Goal: Check status: Check status

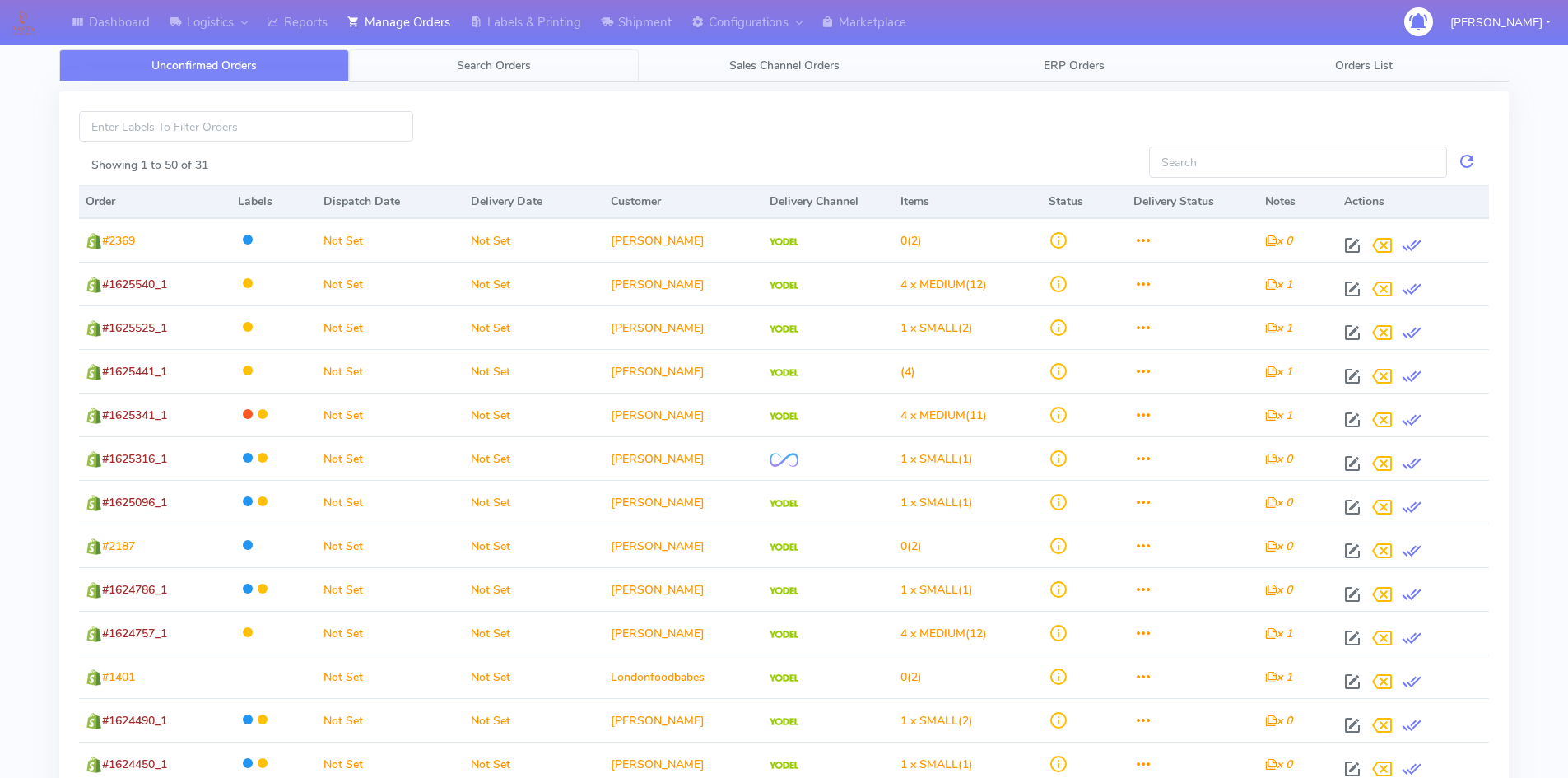
click at [497, 60] on span "Search Orders" at bounding box center [494, 65] width 74 height 15
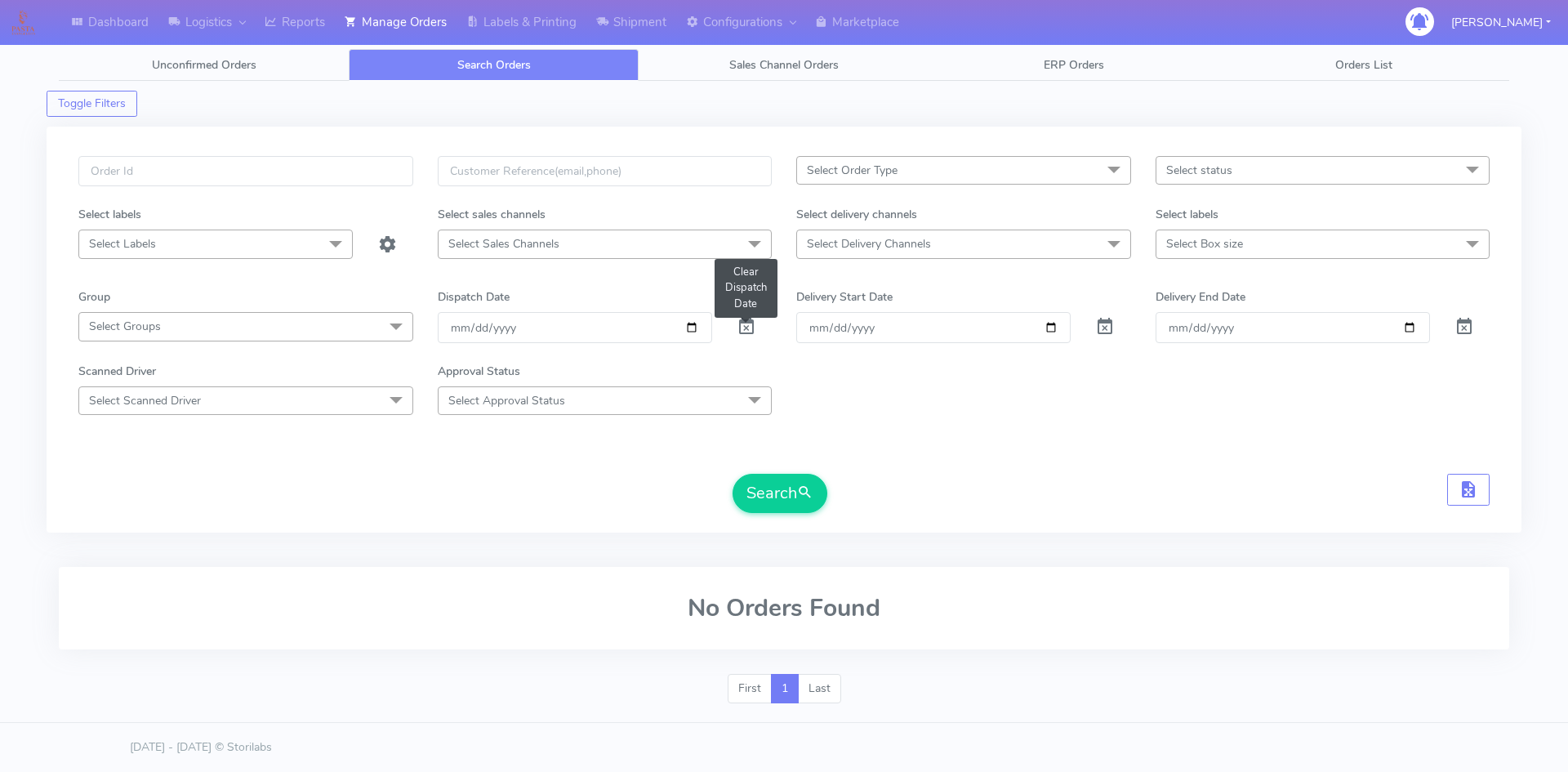
click at [747, 328] on span at bounding box center [746, 330] width 20 height 15
click at [970, 435] on form "Select Order Type Select All MEALS ATAVI One Off Pasta Club Gift Kit Event Unkn…" at bounding box center [784, 335] width 1412 height 357
click at [172, 164] on input "text" at bounding box center [245, 172] width 334 height 31
paste input "1621343"
type input "1621343"
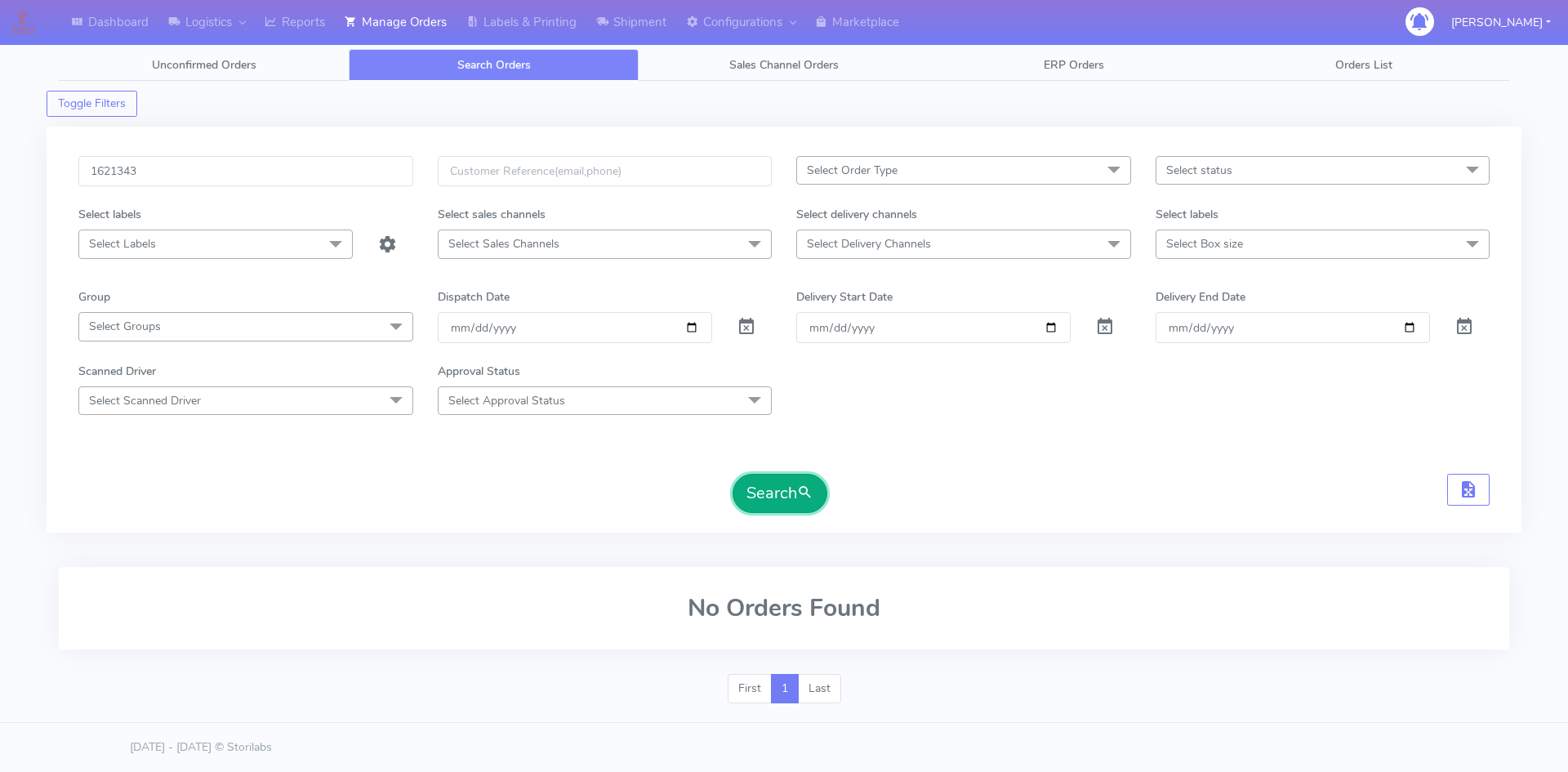
click at [787, 485] on button "Search" at bounding box center [780, 493] width 95 height 39
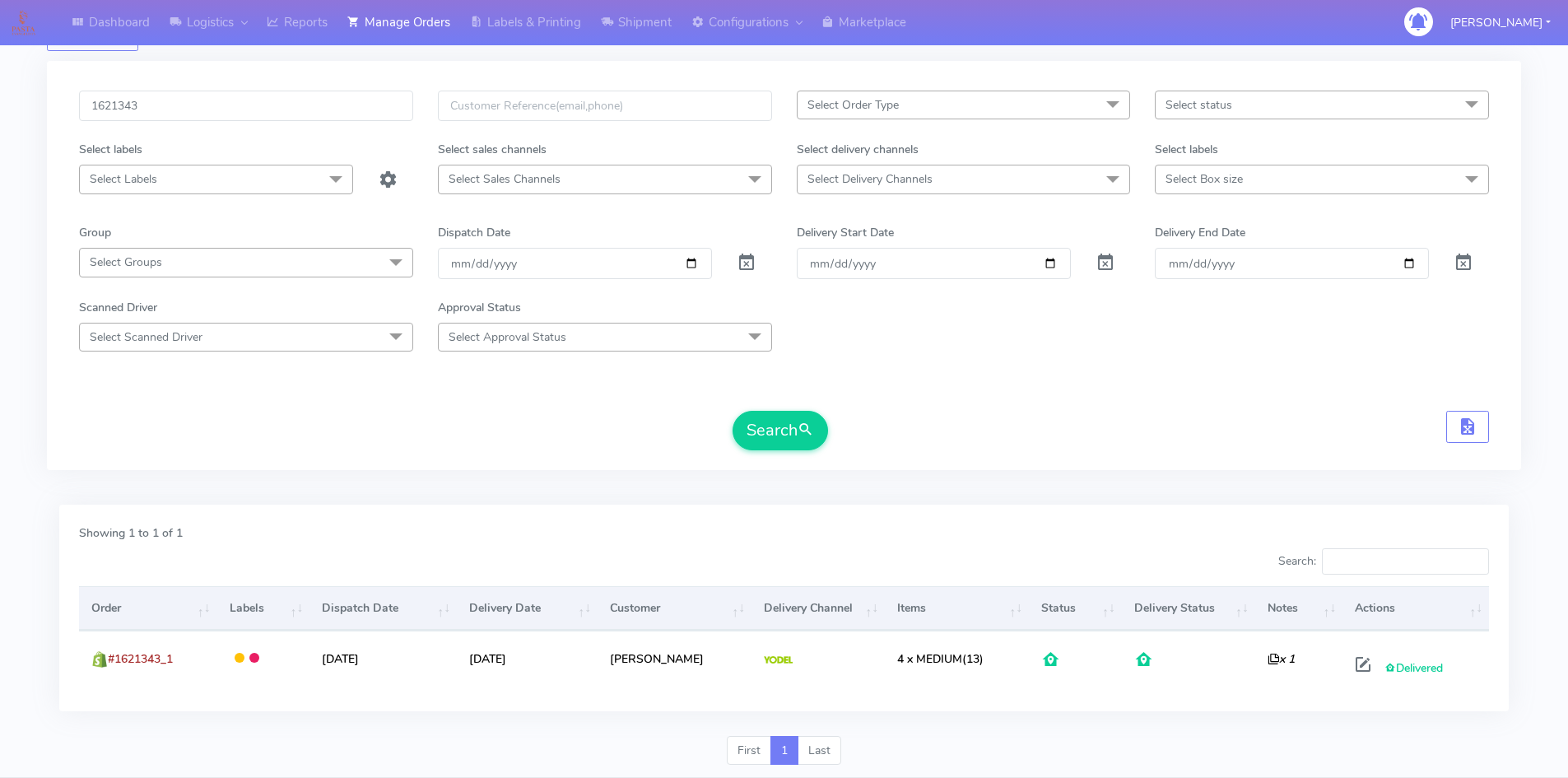
scroll to position [116, 0]
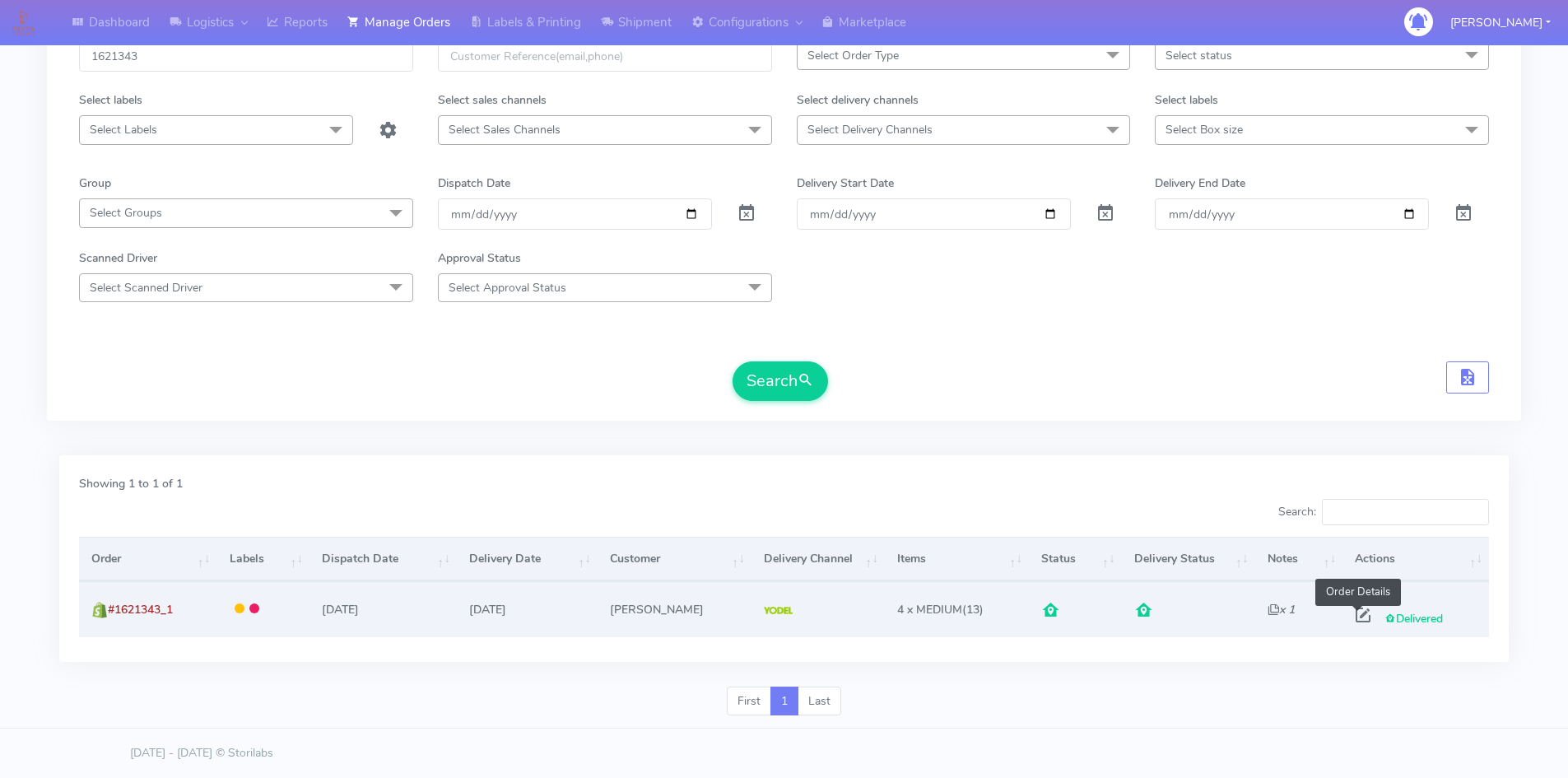
click at [1353, 615] on span at bounding box center [1363, 619] width 30 height 15
select select "5"
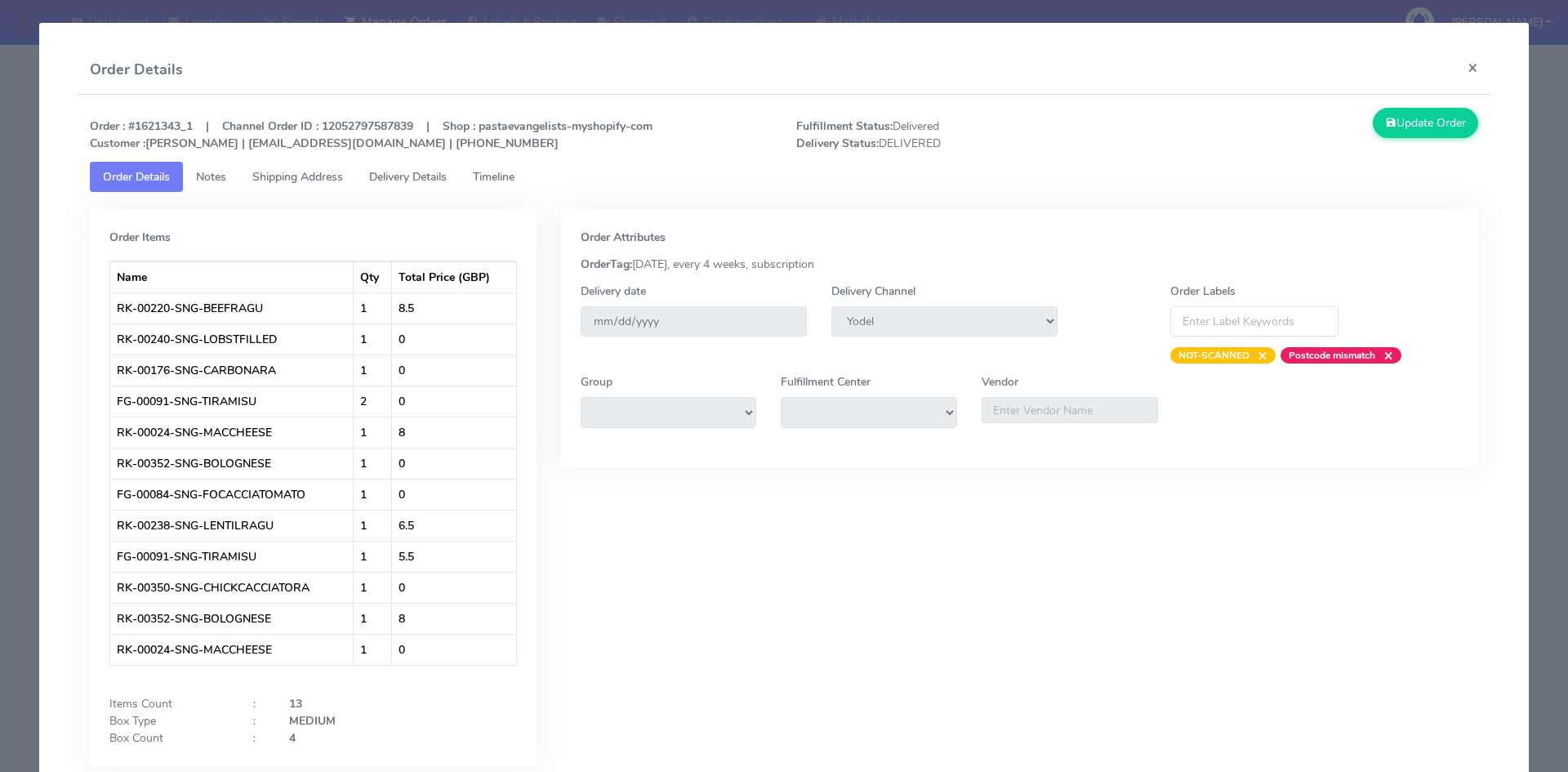
click at [489, 178] on span "Timeline" at bounding box center [493, 177] width 42 height 15
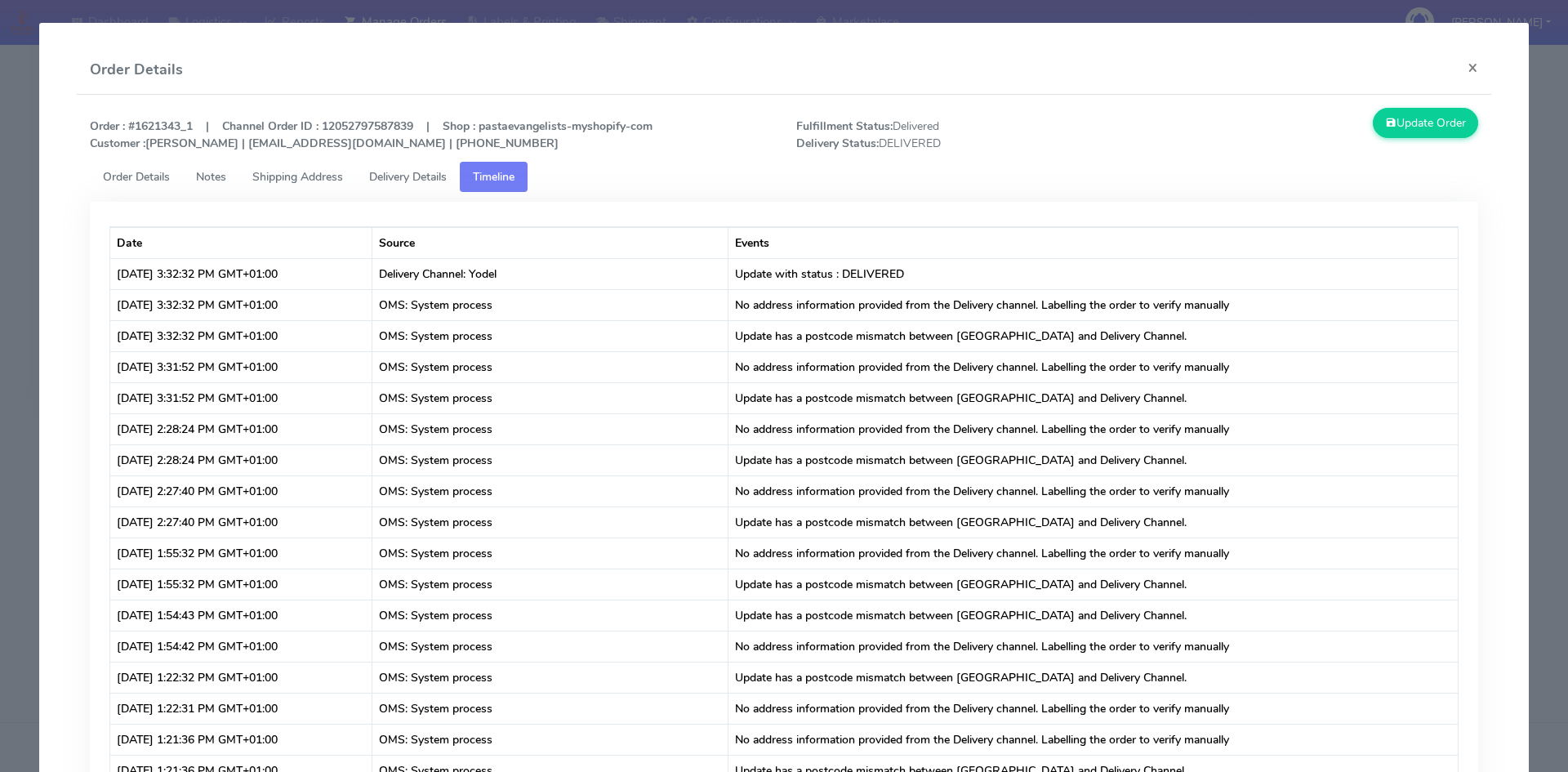
click at [408, 181] on span "Delivery Details" at bounding box center [407, 177] width 77 height 15
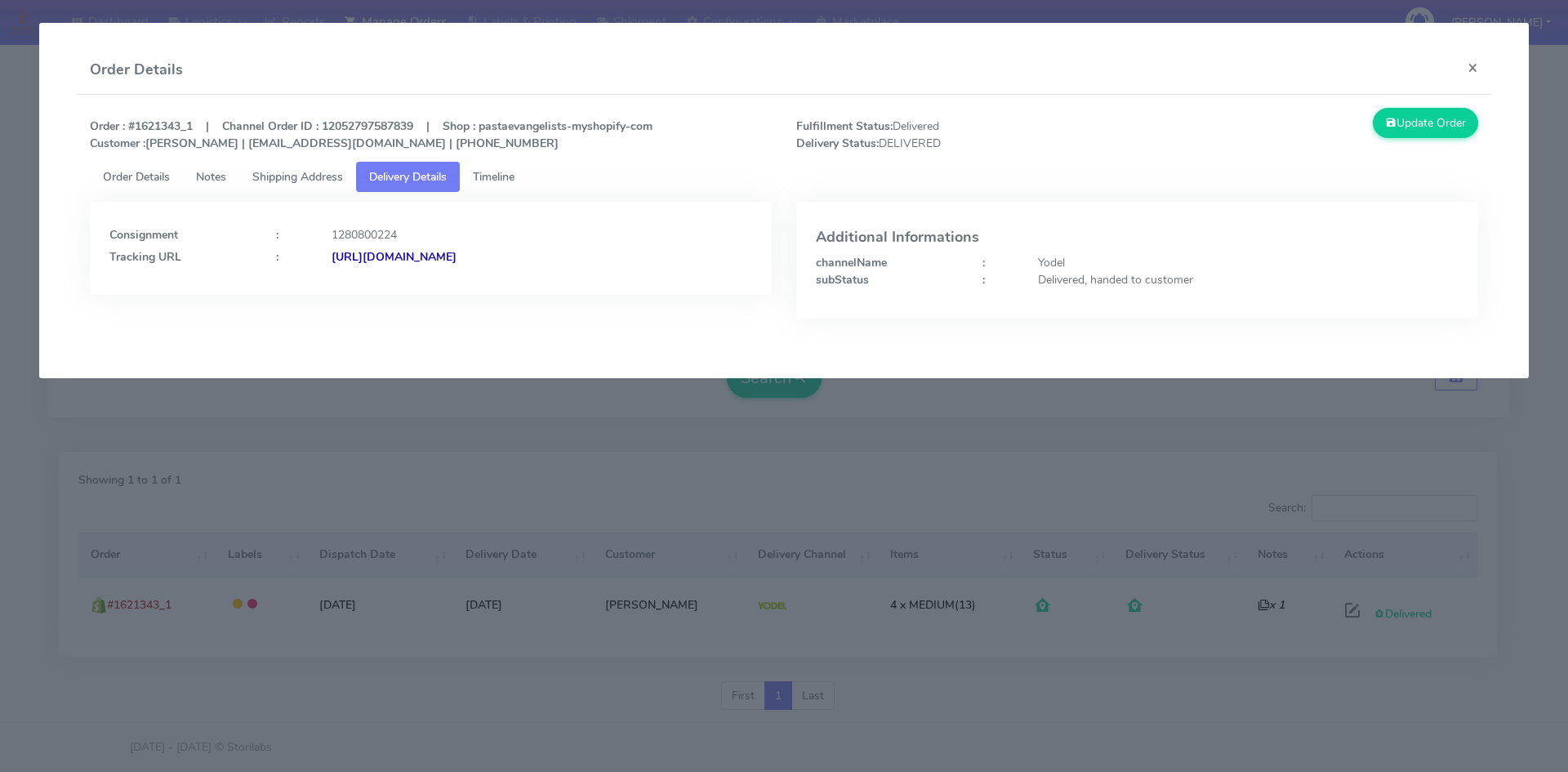
click at [457, 254] on strong "https://www.yodel.co.uk/tracking/JJD0002249960891380" at bounding box center [394, 256] width 125 height 15
click at [1471, 67] on button "×" at bounding box center [1473, 67] width 37 height 43
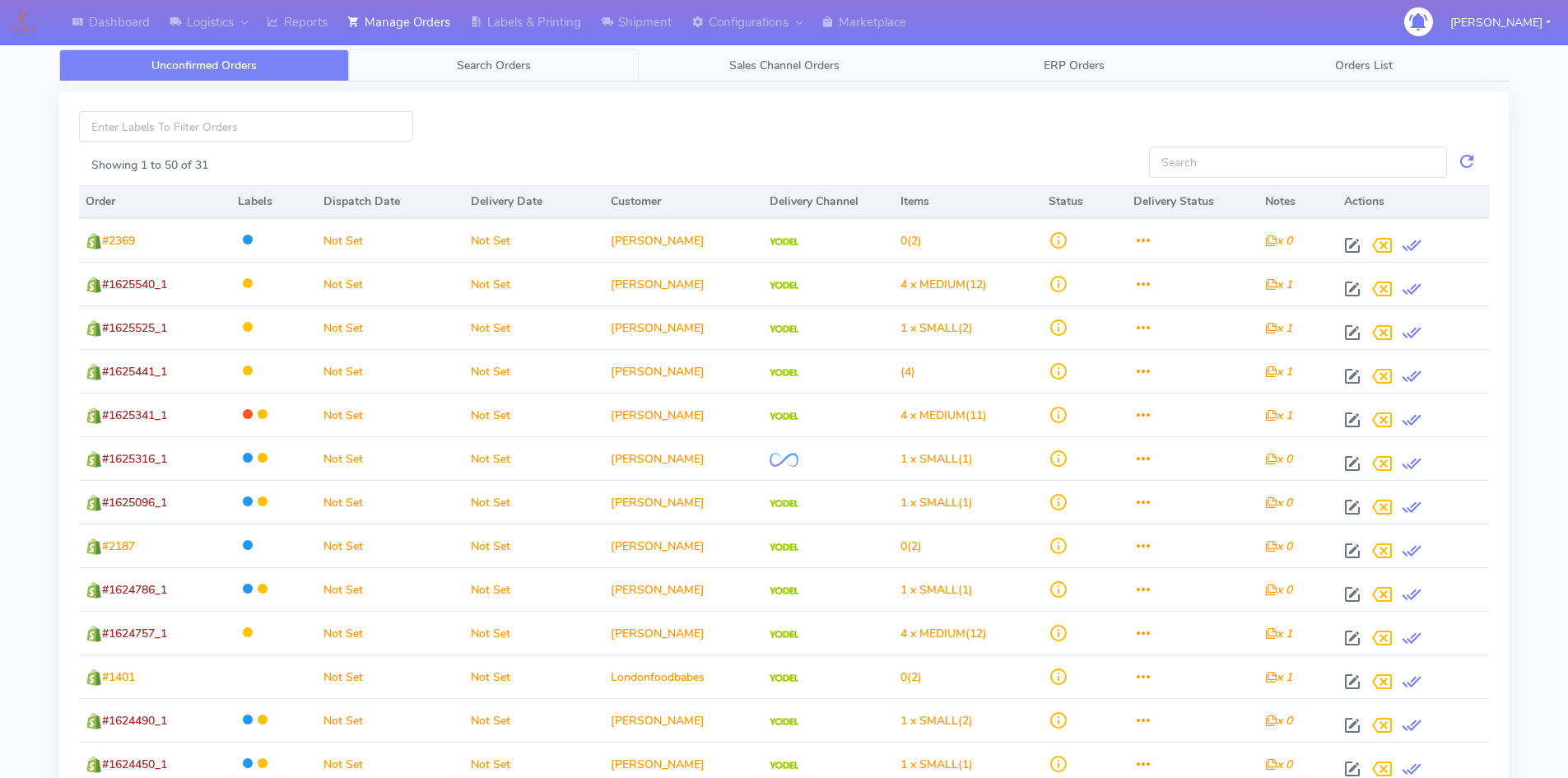
click at [477, 66] on span "Search Orders" at bounding box center [494, 65] width 74 height 15
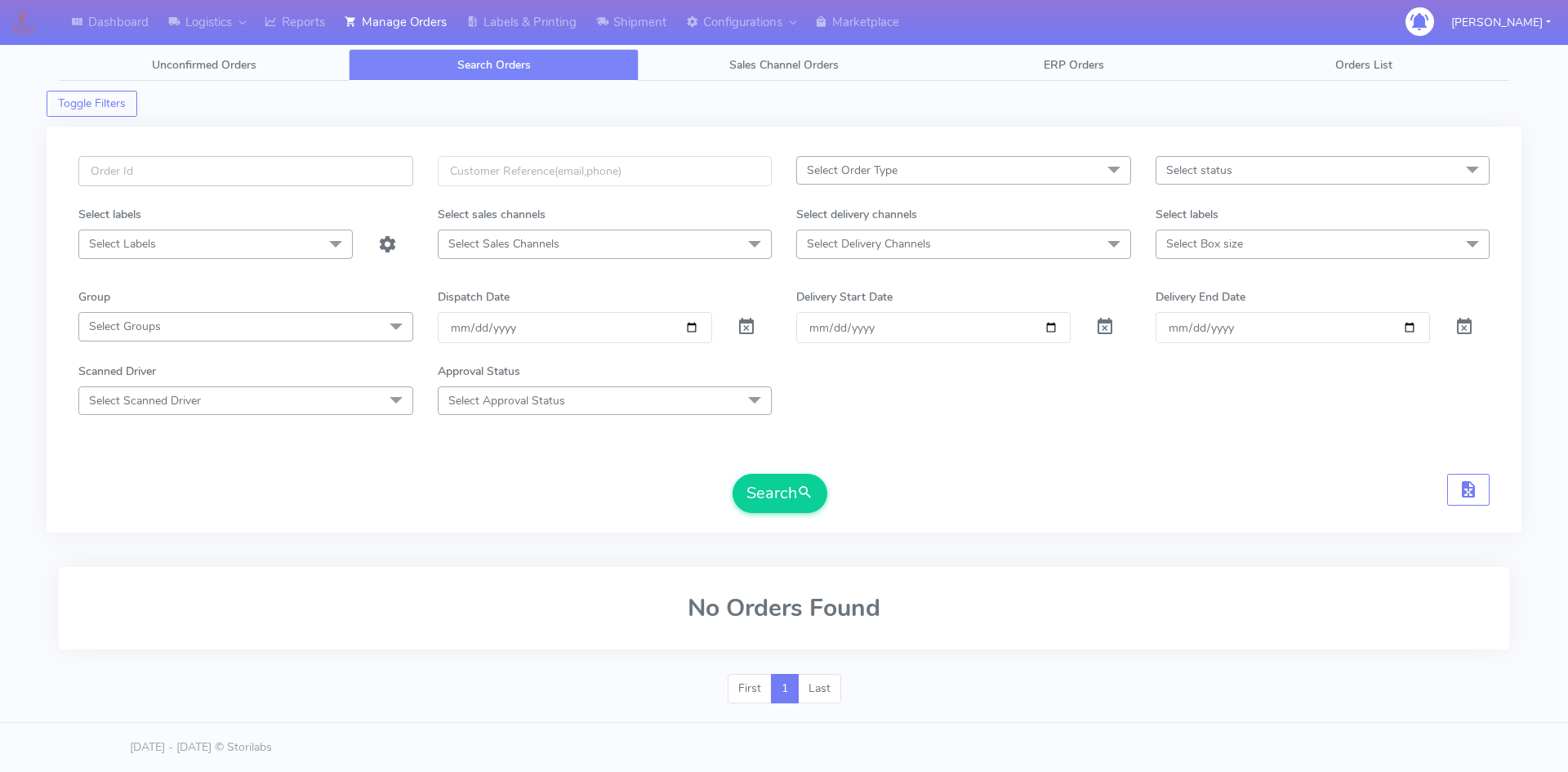
click at [171, 161] on input "text" at bounding box center [245, 172] width 334 height 31
paste input "1620126"
click at [801, 494] on span "submit" at bounding box center [805, 493] width 16 height 22
click at [157, 180] on input "1620126" at bounding box center [245, 172] width 334 height 31
click at [159, 171] on input "1620126" at bounding box center [245, 172] width 334 height 31
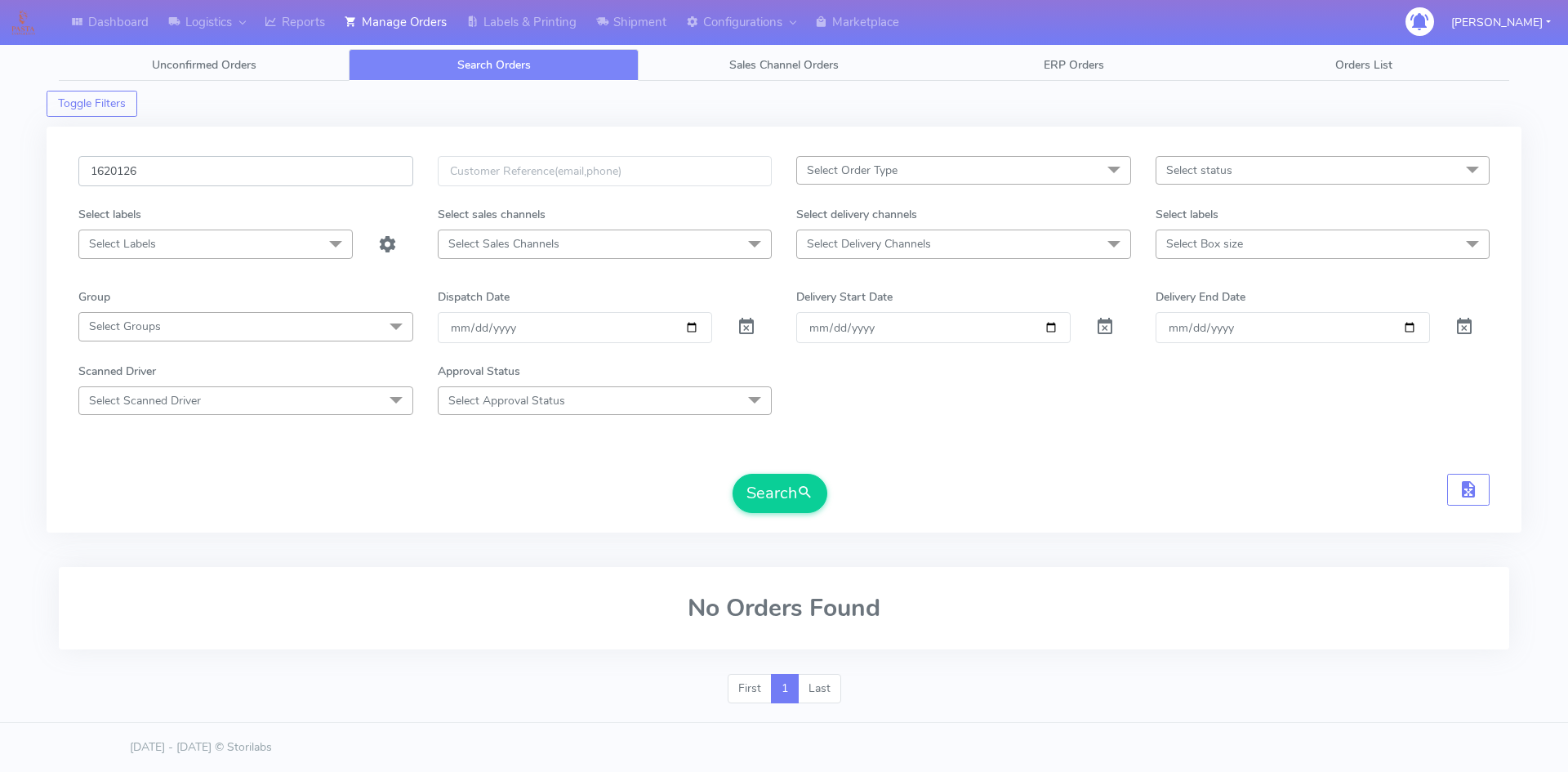
click at [733, 474] on button "Search" at bounding box center [780, 493] width 95 height 39
click at [226, 170] on input "1620126" at bounding box center [245, 172] width 334 height 31
drag, startPoint x: 308, startPoint y: 173, endPoint x: 65, endPoint y: 176, distance: 243.0
click at [65, 176] on div "1620126 Select Order Type Select All MEALS ATAVI One Off Pasta Club Gift Kit Ev…" at bounding box center [784, 330] width 1475 height 406
paste input "19422"
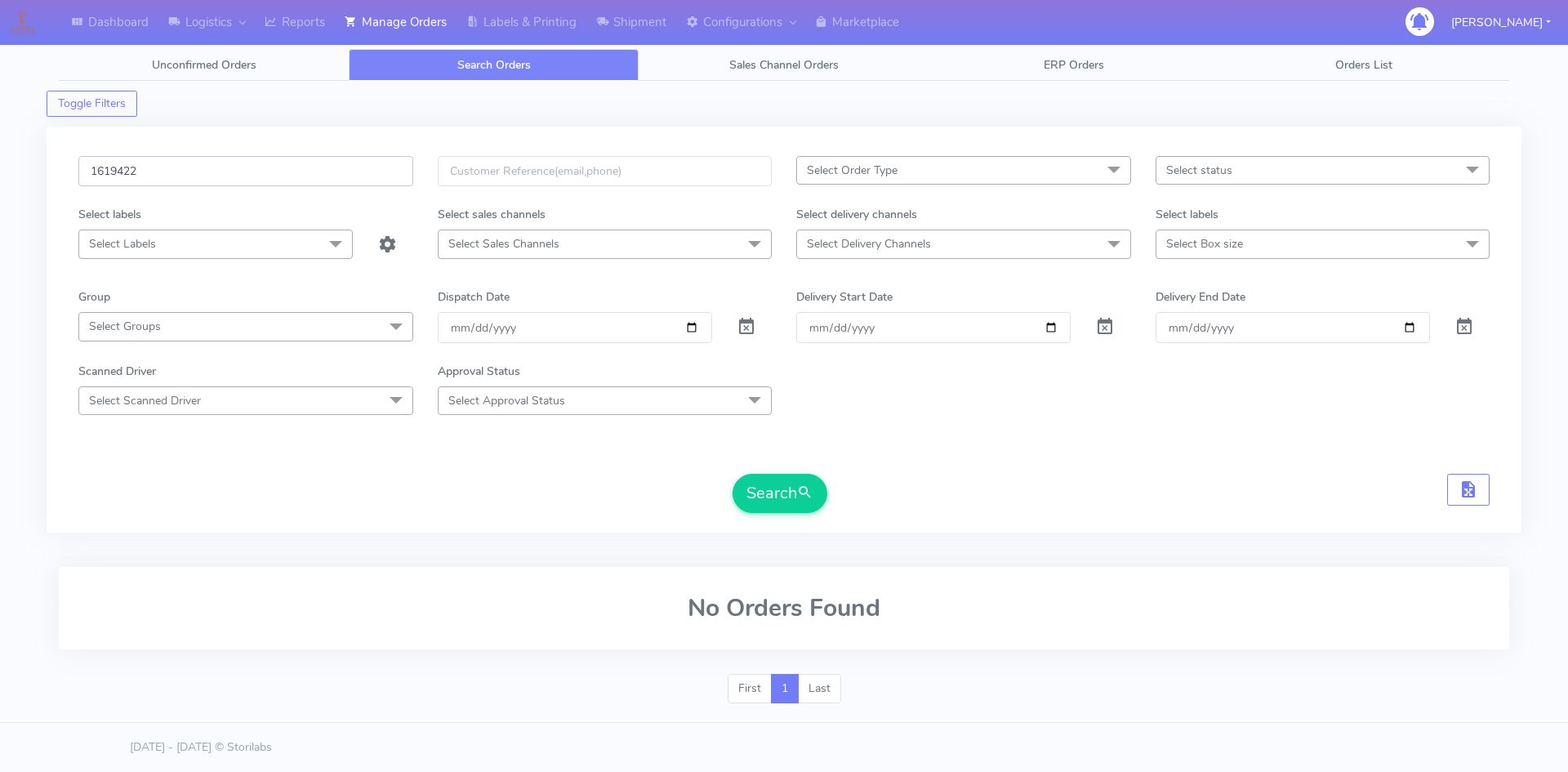
click at [733, 474] on button "Search" at bounding box center [780, 493] width 95 height 39
type input "1619422_1"
click at [733, 474] on button "Search" at bounding box center [780, 493] width 95 height 39
click at [749, 324] on span at bounding box center [746, 330] width 20 height 15
click at [744, 333] on span at bounding box center [746, 330] width 20 height 15
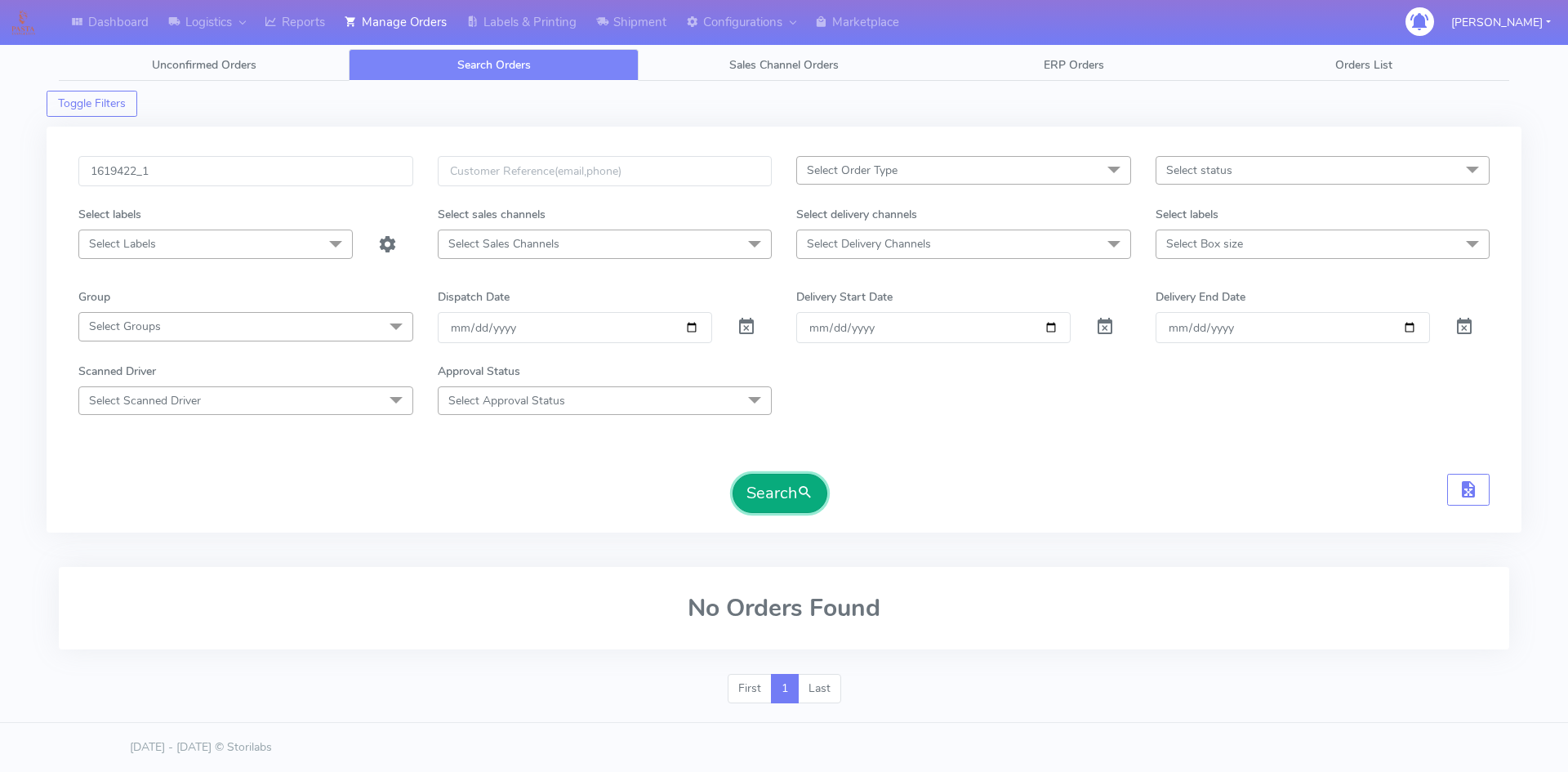
click at [783, 489] on button "Search" at bounding box center [780, 493] width 95 height 39
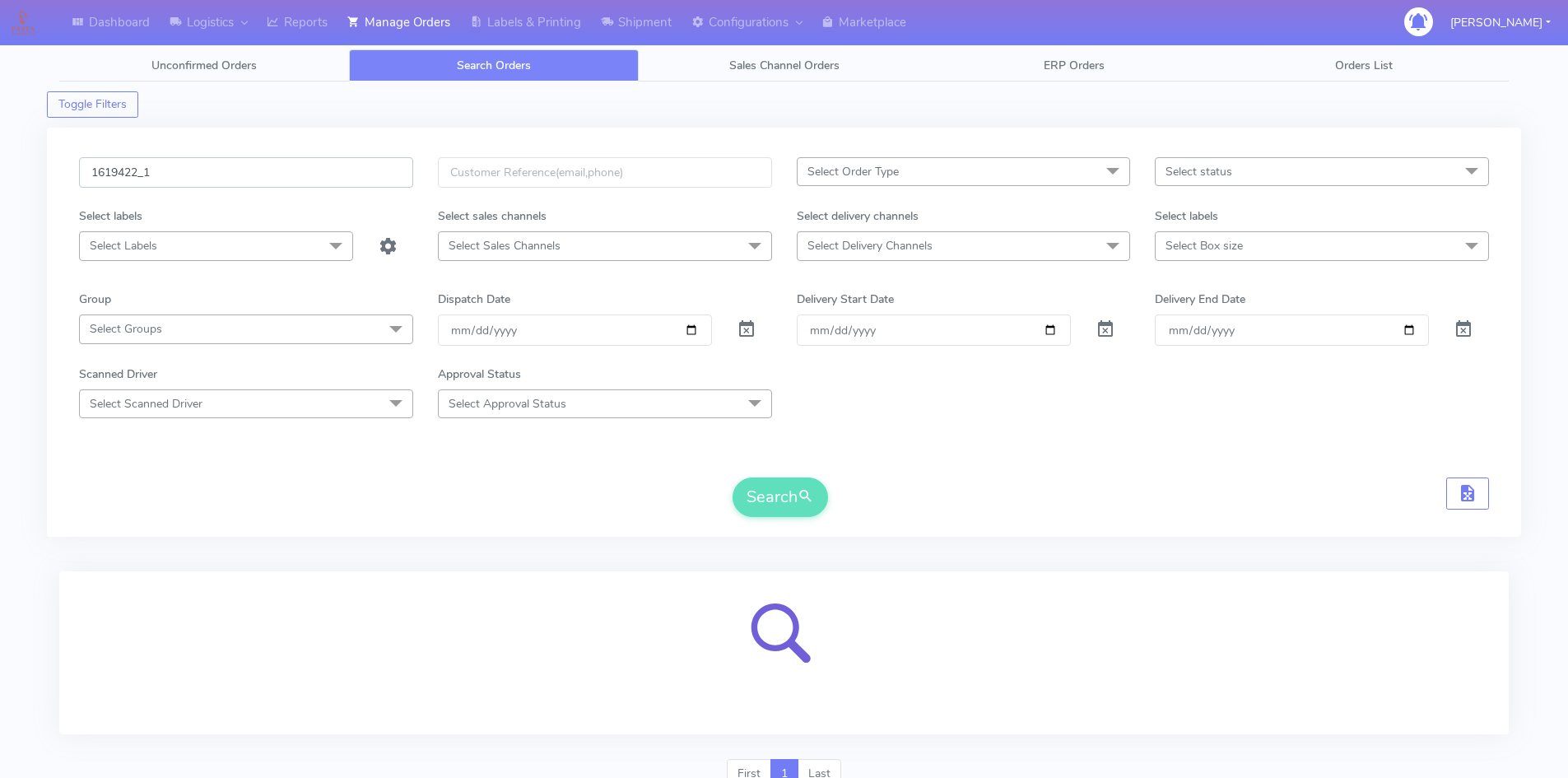
drag, startPoint x: 139, startPoint y: 171, endPoint x: 255, endPoint y: 187, distance: 117.1
click at [252, 186] on input "1619422_1" at bounding box center [246, 173] width 334 height 31
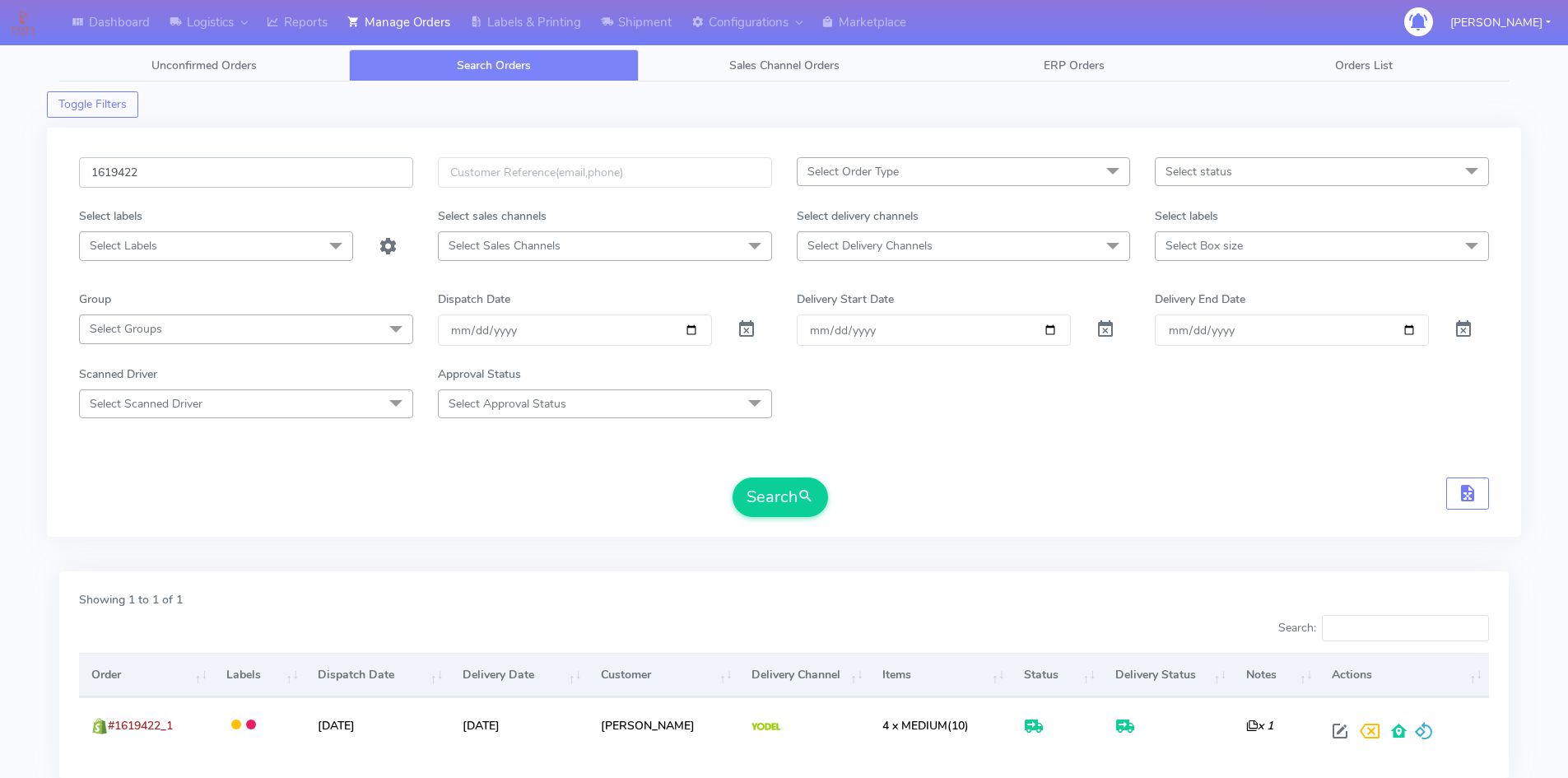
type input "1619422"
click at [732, 478] on button "Search" at bounding box center [780, 497] width 96 height 39
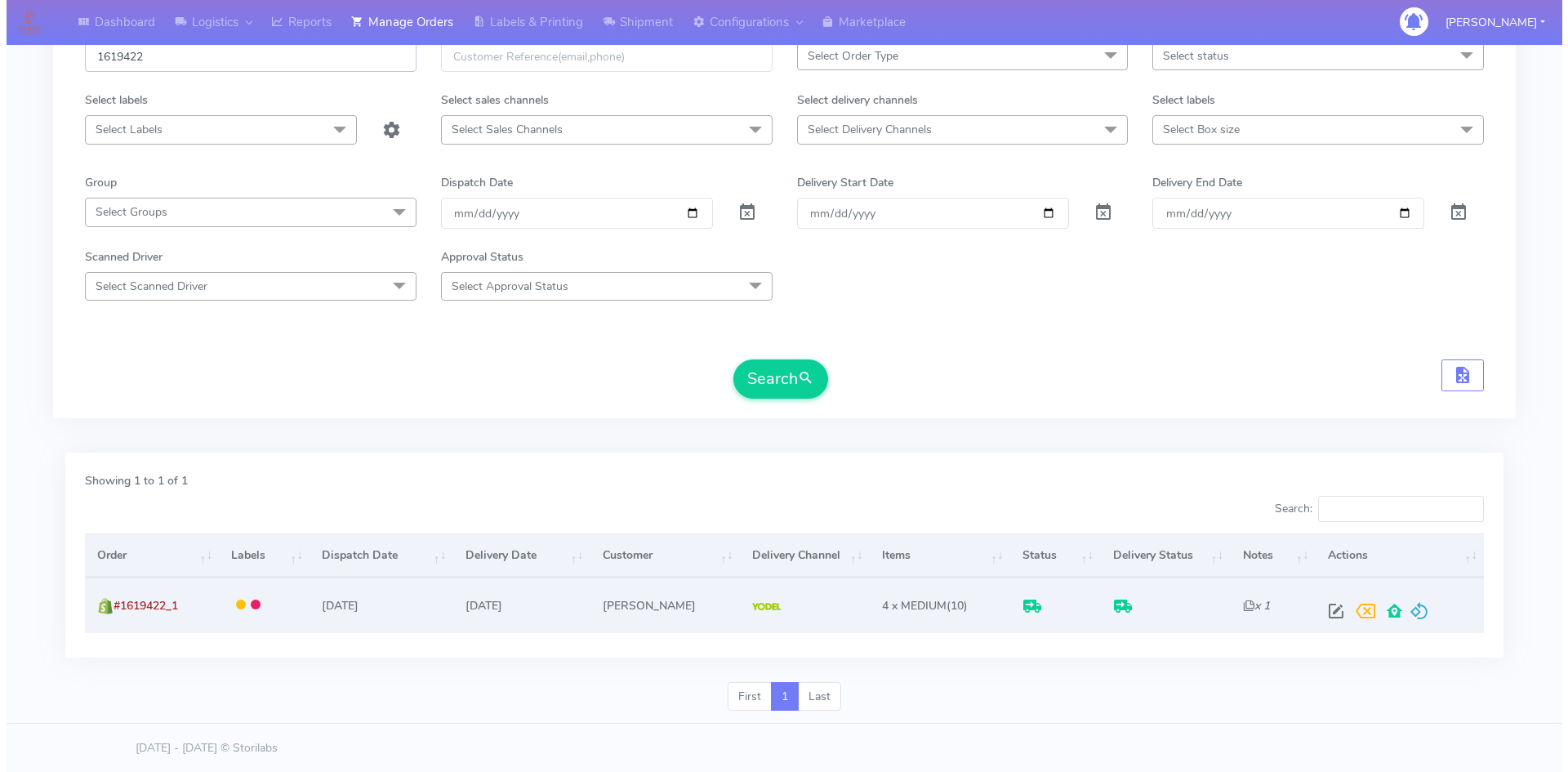
scroll to position [116, 0]
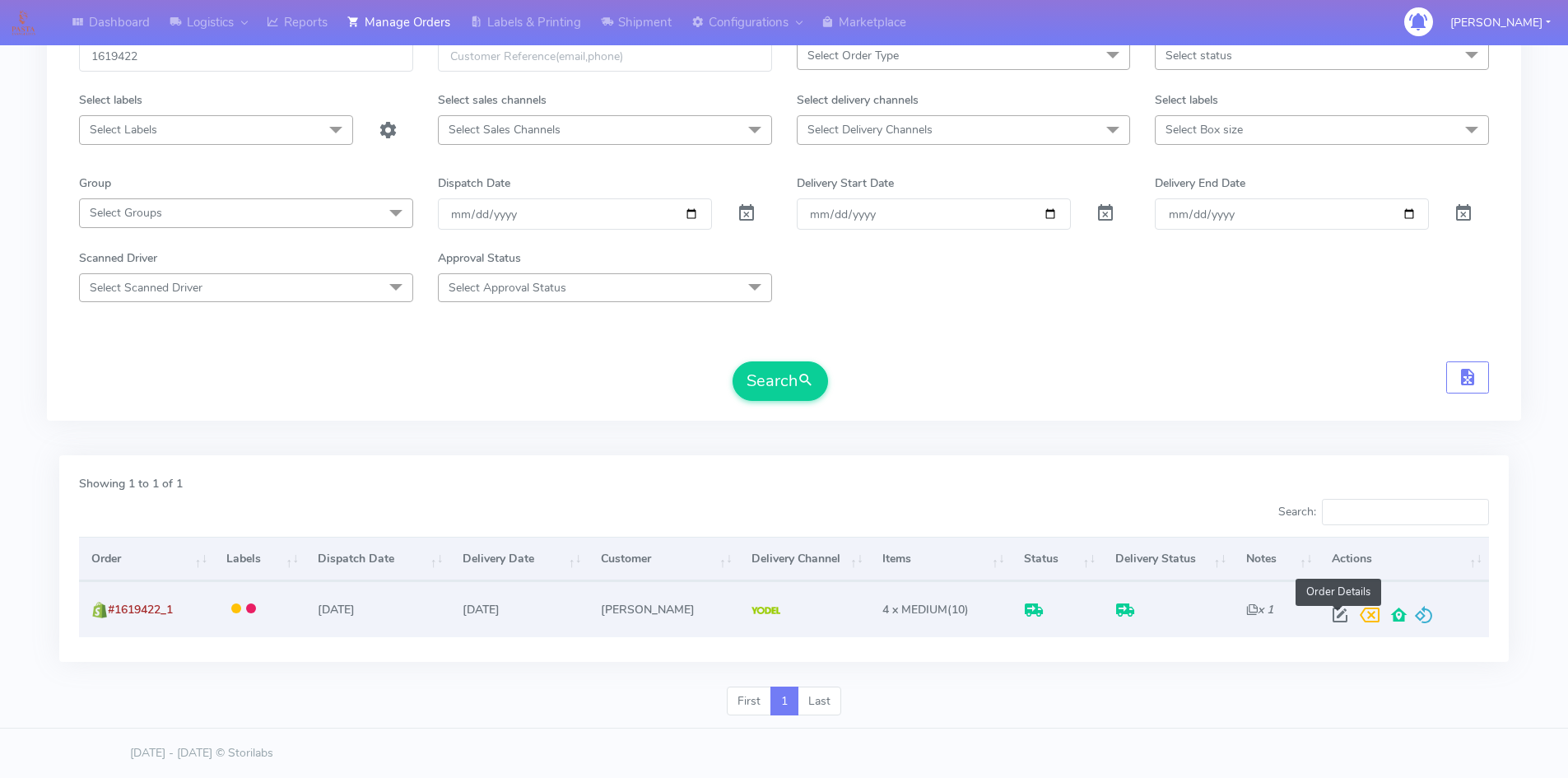
click at [1336, 617] on span at bounding box center [1340, 619] width 30 height 15
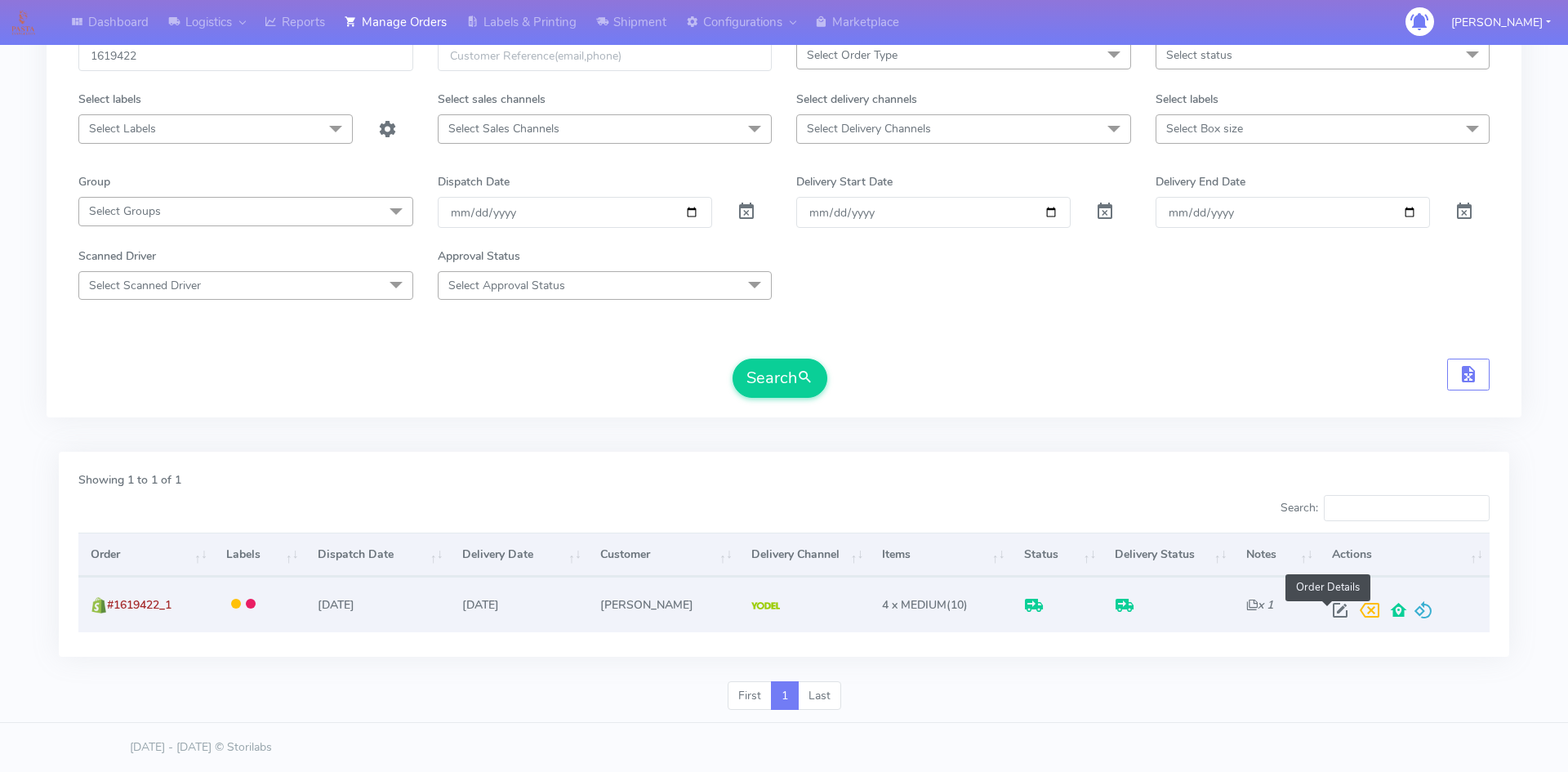
select select "5"
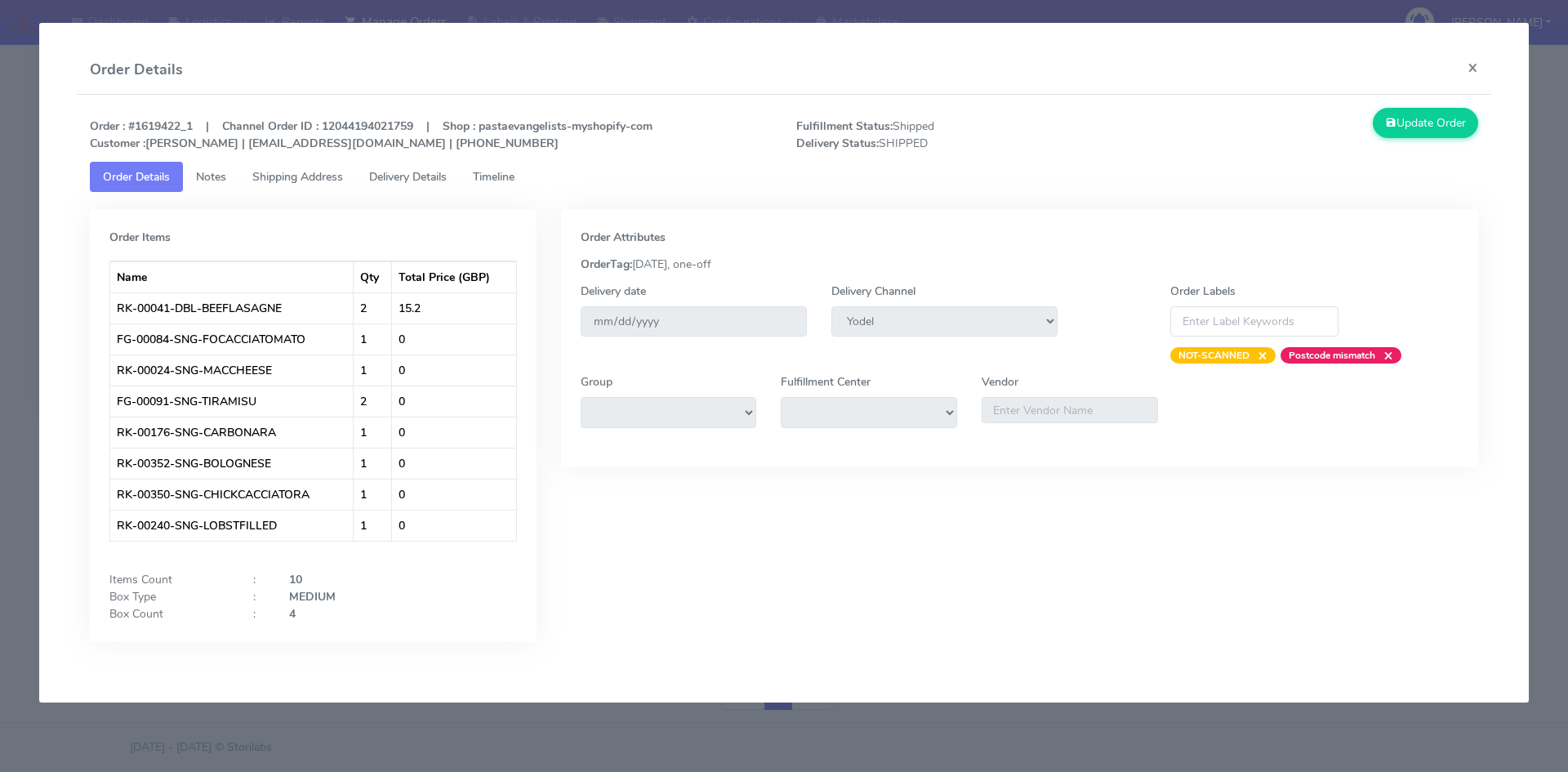
click at [494, 180] on span "Timeline" at bounding box center [493, 177] width 42 height 15
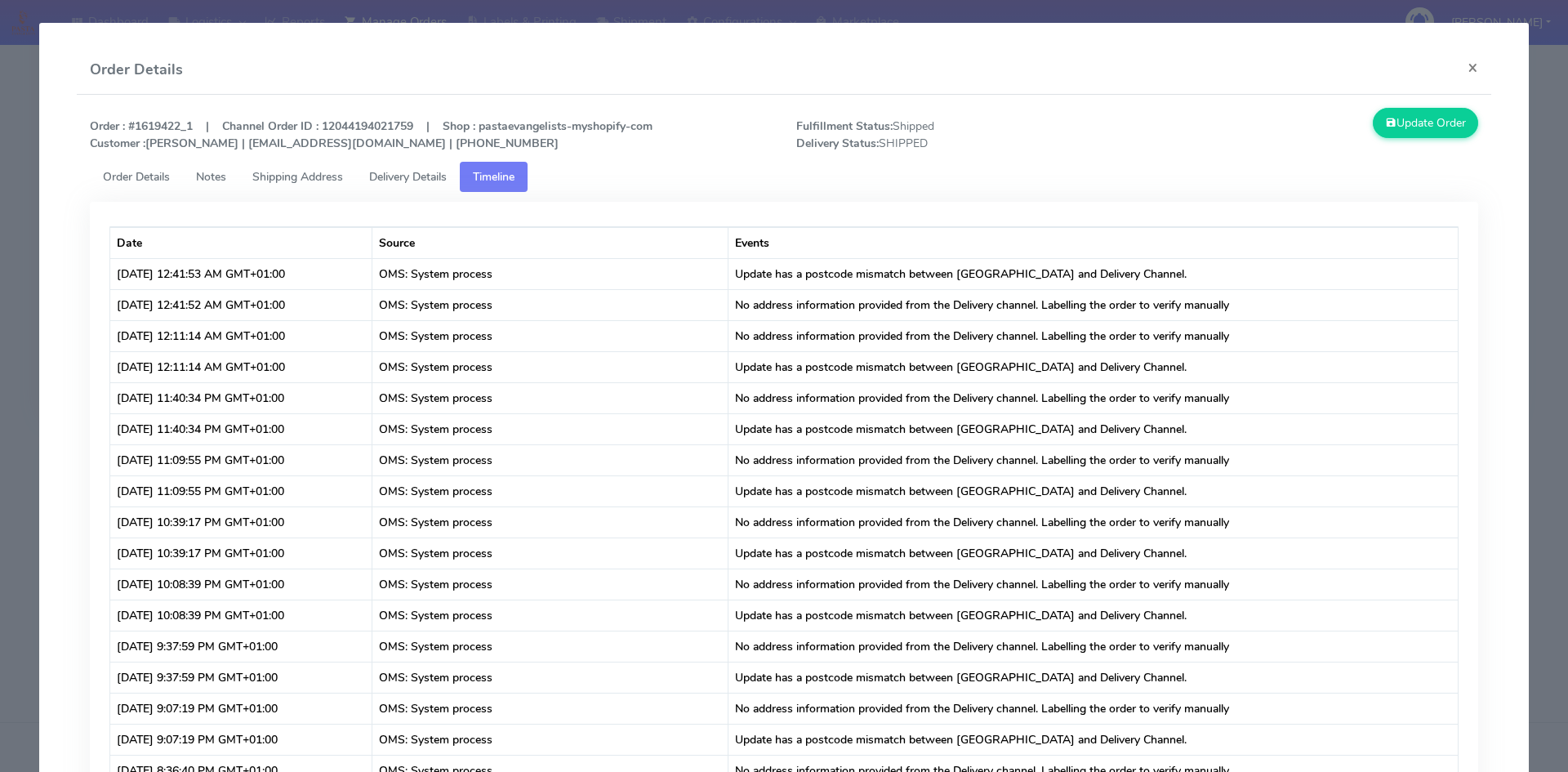
click at [420, 180] on span "Delivery Details" at bounding box center [407, 177] width 77 height 15
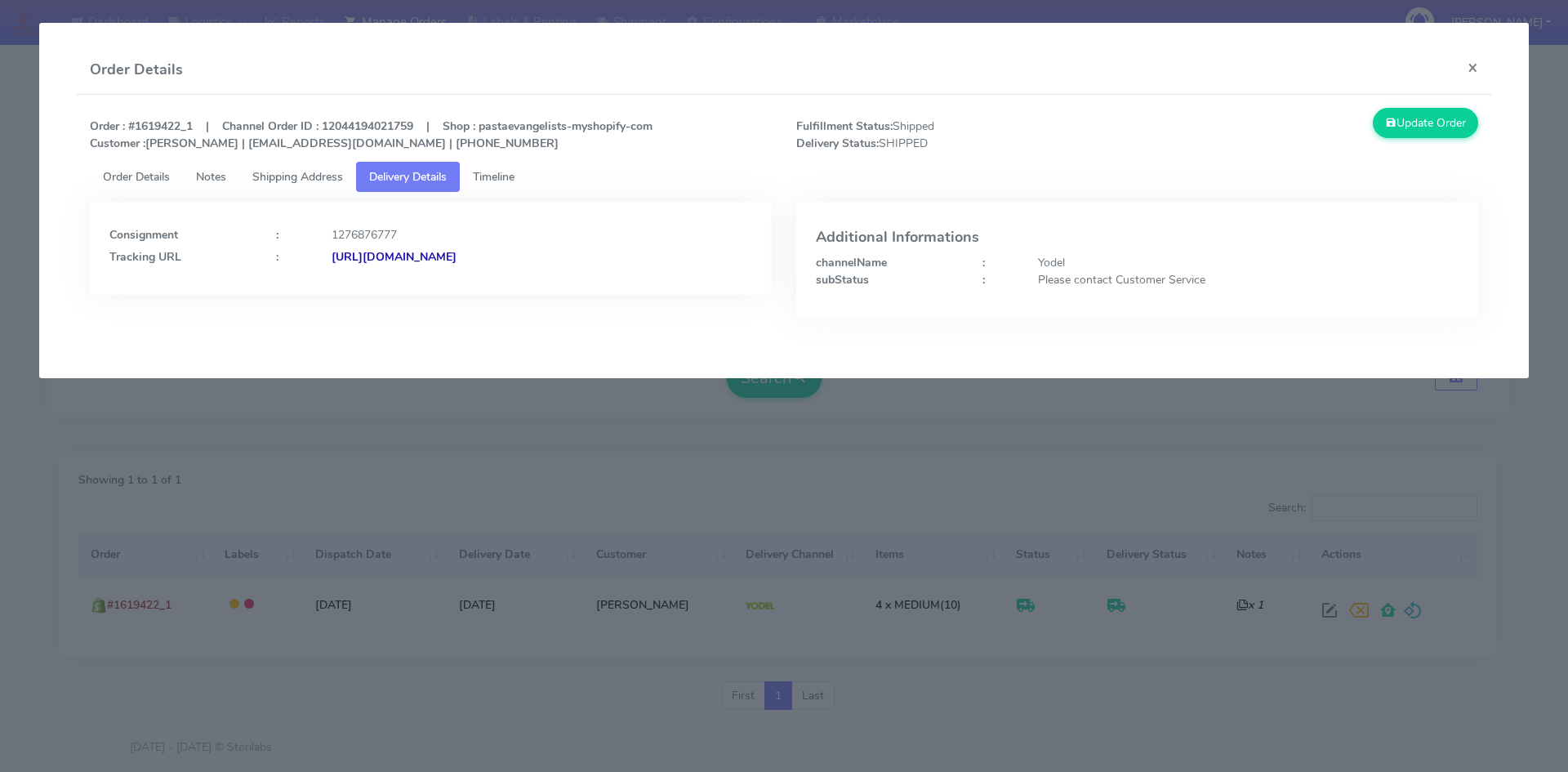
click at [457, 256] on strong "[URL][DOMAIN_NAME]" at bounding box center [394, 256] width 125 height 15
